Goal: Task Accomplishment & Management: Manage account settings

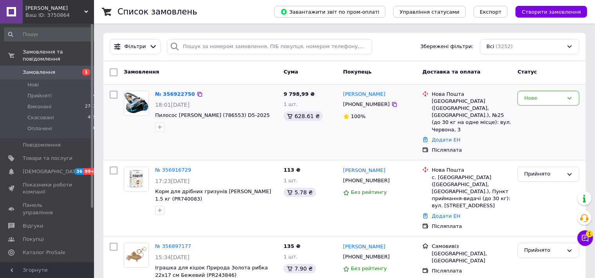
drag, startPoint x: 395, startPoint y: 99, endPoint x: 342, endPoint y: 97, distance: 53.3
click at [342, 97] on div "Игорь Лубенченко" at bounding box center [379, 94] width 75 height 9
click at [343, 98] on div at bounding box center [343, 98] width 0 height 0
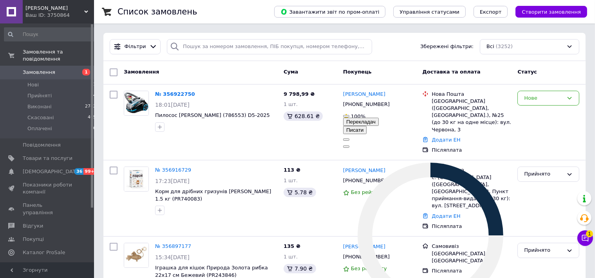
click at [349, 146] on button at bounding box center [346, 147] width 6 height 2
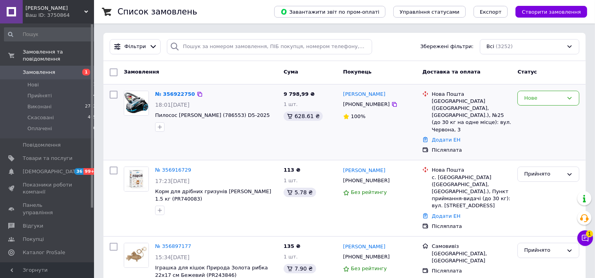
click at [398, 97] on div "Игорь Лубенченко" at bounding box center [379, 94] width 75 height 9
drag, startPoint x: 397, startPoint y: 92, endPoint x: 342, endPoint y: 97, distance: 55.9
click at [342, 97] on div "Игорь Лубенченко +380504848766 100%" at bounding box center [379, 123] width 79 height 70
click at [343, 98] on div at bounding box center [343, 98] width 0 height 0
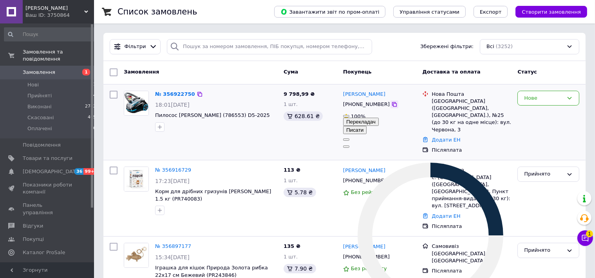
click at [391, 105] on icon at bounding box center [394, 104] width 6 height 6
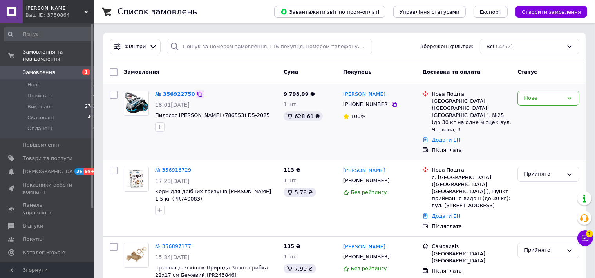
click at [197, 93] on icon at bounding box center [199, 94] width 5 height 5
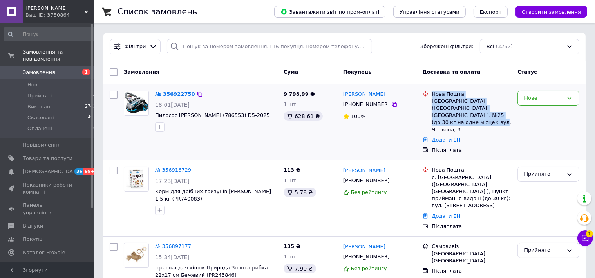
copy div "Нова Пошта Запоріжжя (Запорізька обл., Запорізький р-н.), №25 (до 30 кг на одне…"
drag, startPoint x: 432, startPoint y: 93, endPoint x: 508, endPoint y: 115, distance: 79.2
click at [508, 115] on div "Нова Пошта Запоріжжя (Запорізька обл., Запорізький р-н.), №25 (до 30 кг на одне…" at bounding box center [471, 112] width 83 height 43
click at [555, 99] on div "Нове" at bounding box center [543, 98] width 39 height 8
click at [547, 112] on li "Прийнято" at bounding box center [547, 114] width 61 height 14
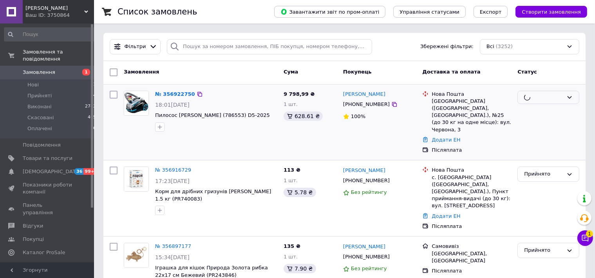
click at [504, 135] on div "Додати ЕН" at bounding box center [471, 140] width 83 height 11
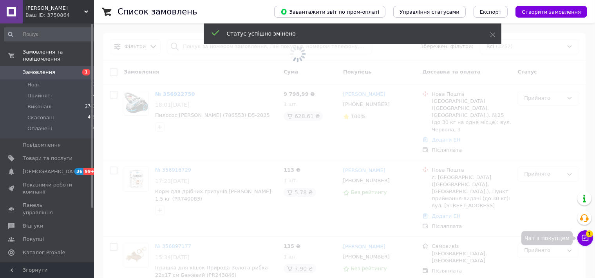
click at [584, 239] on icon at bounding box center [585, 238] width 7 height 7
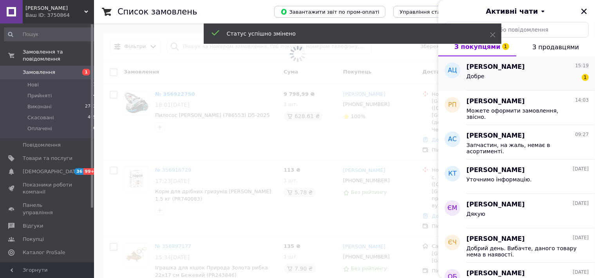
click at [535, 77] on div "Добре 1" at bounding box center [527, 78] width 122 height 13
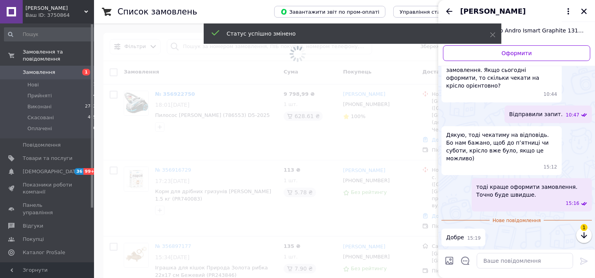
scroll to position [661, 0]
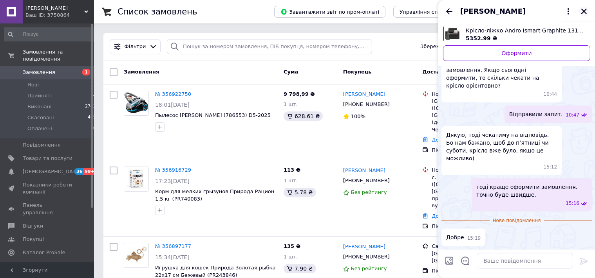
click at [582, 10] on icon "Закрити" at bounding box center [583, 11] width 7 height 7
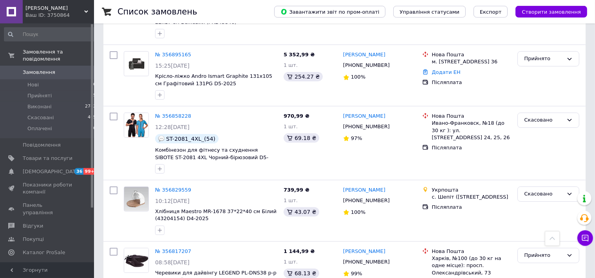
scroll to position [248, 0]
